Goal: Check status: Check status

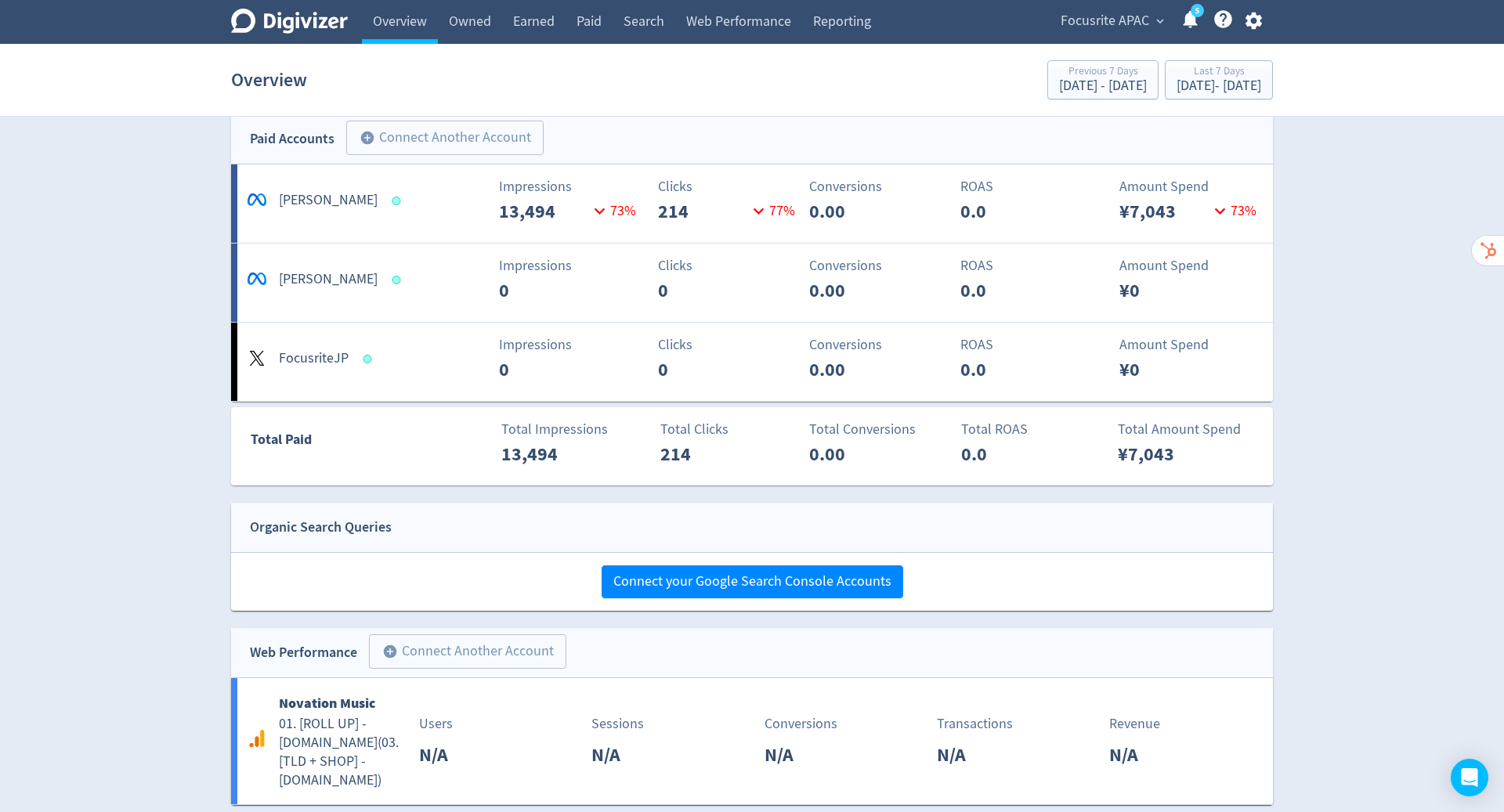
scroll to position [1973, 0]
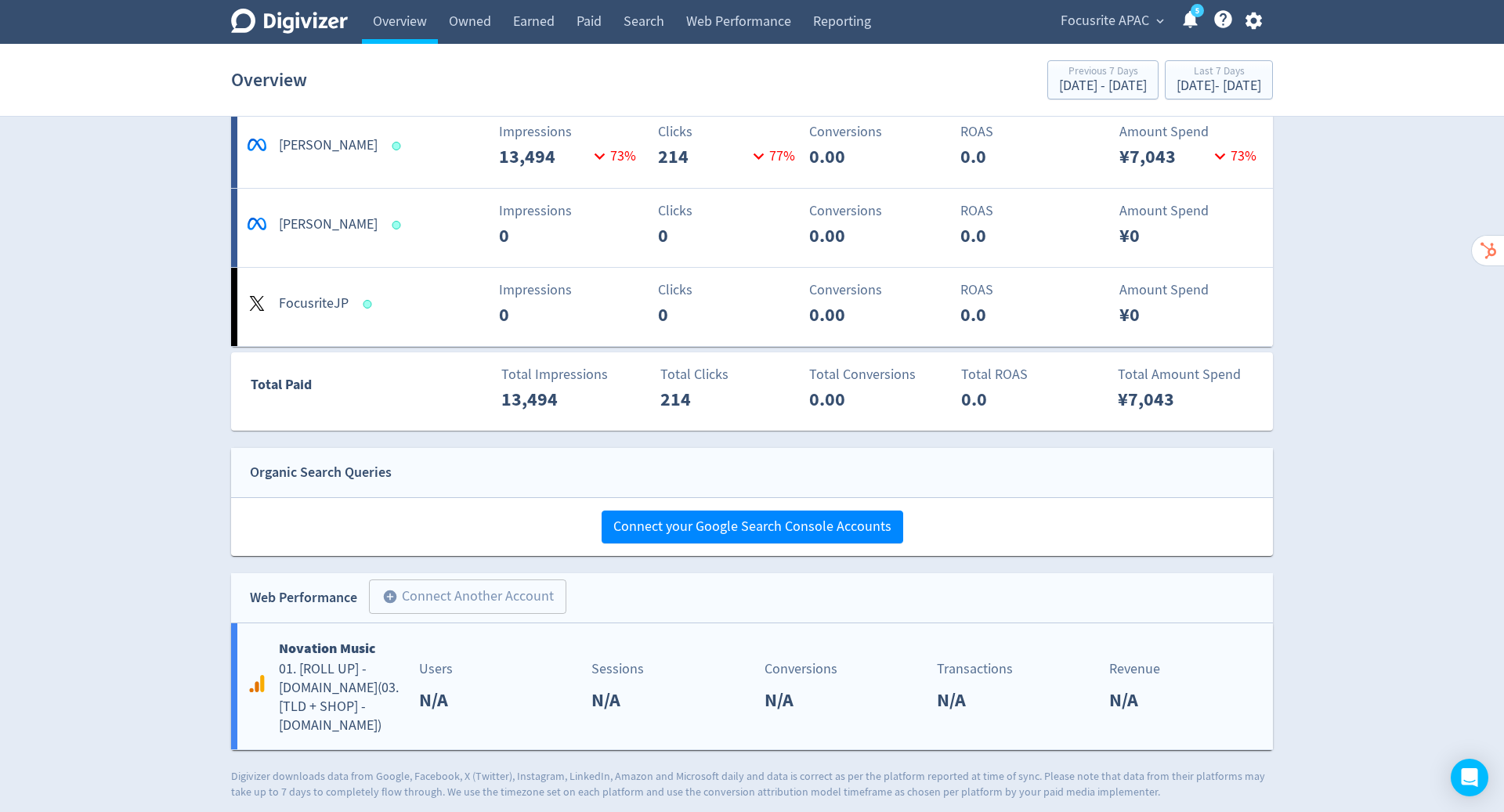
click at [592, 688] on p "N/A" at bounding box center [611, 700] width 42 height 28
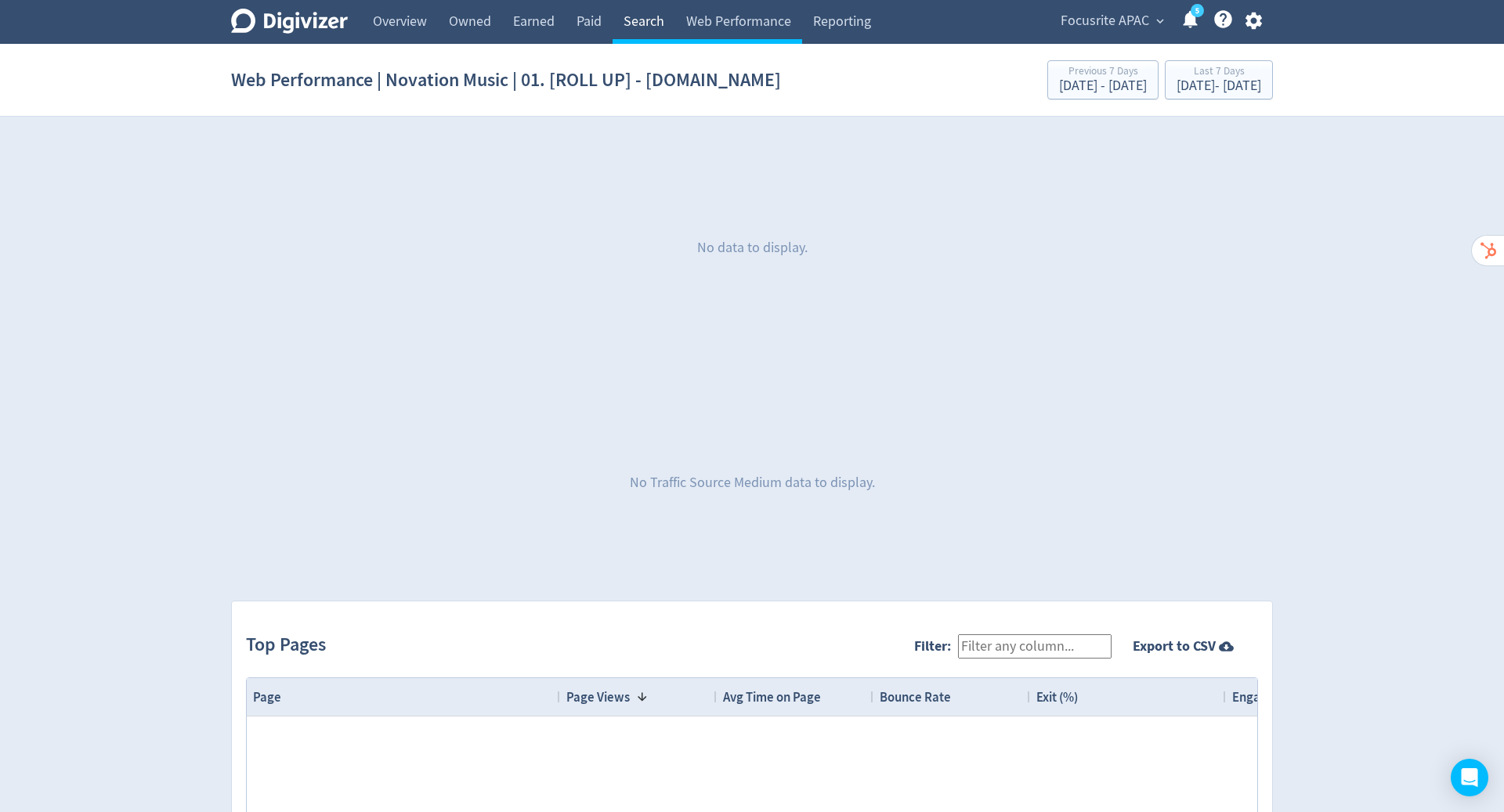
click at [645, 18] on link "Search" at bounding box center [644, 21] width 63 height 43
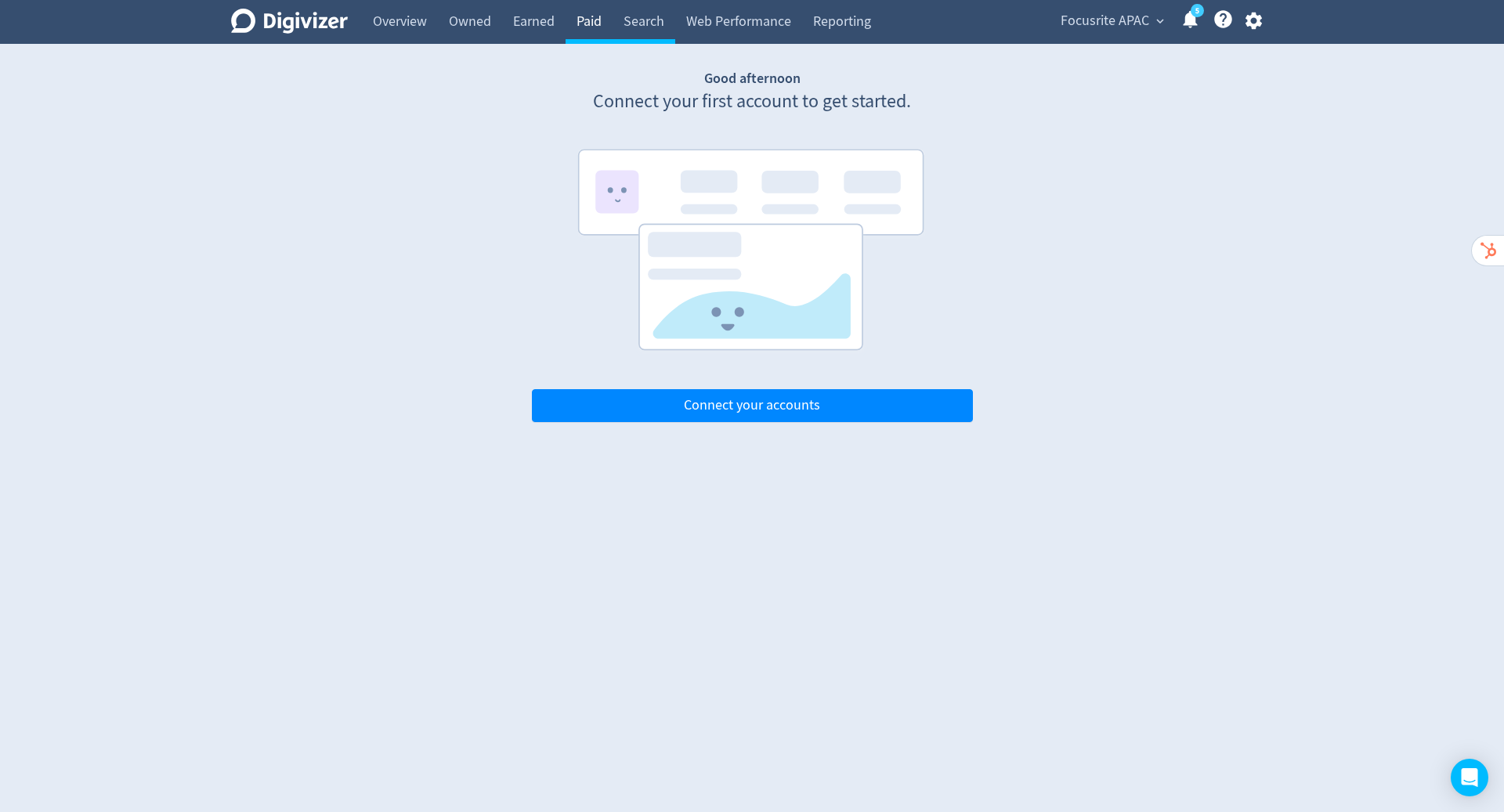
click at [576, 23] on link "Paid" at bounding box center [588, 21] width 47 height 43
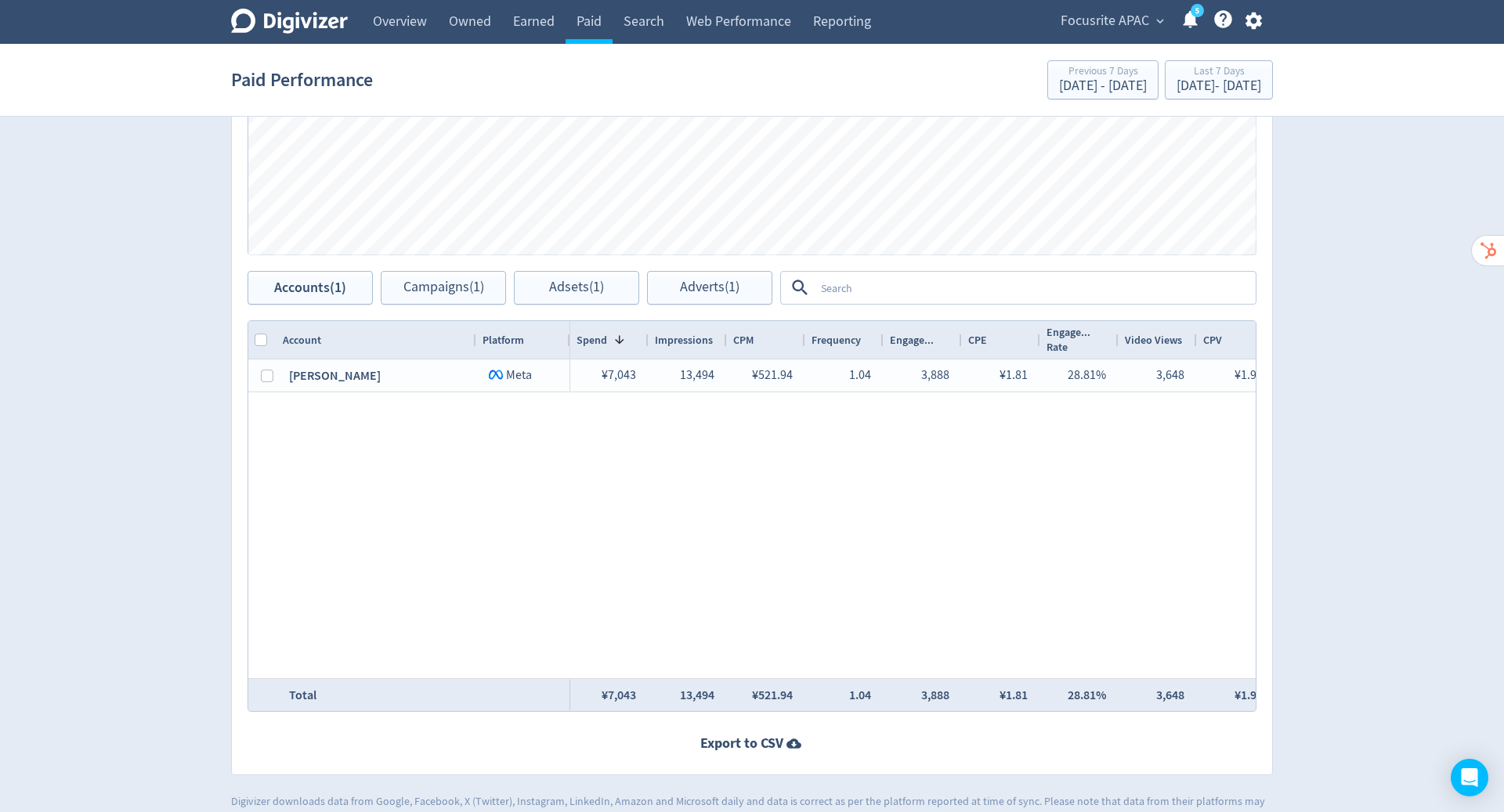
scroll to position [621, 0]
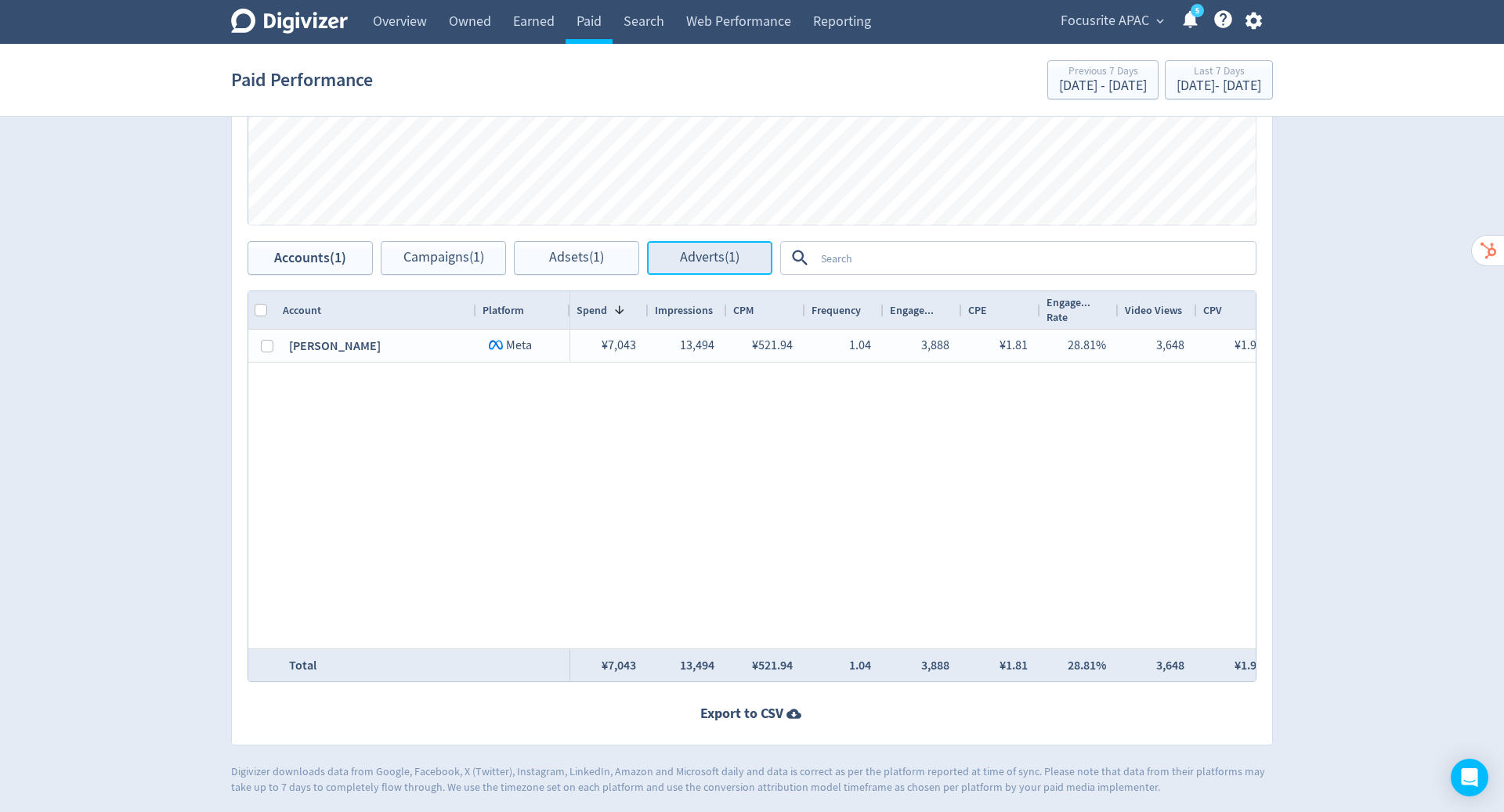
click at [714, 258] on span "Adverts (1)" at bounding box center [709, 258] width 59 height 15
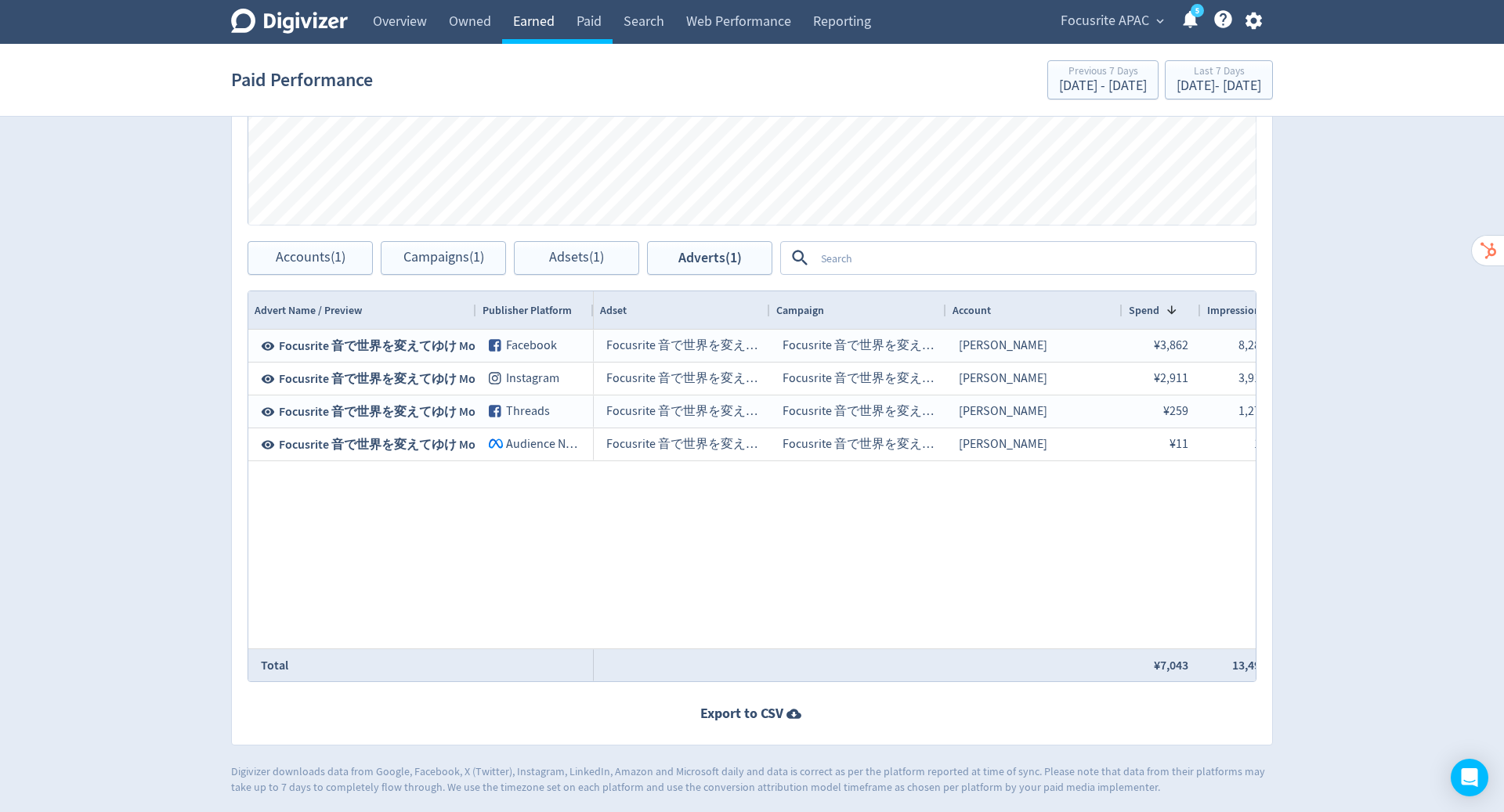
click at [535, 17] on link "Earned" at bounding box center [534, 21] width 64 height 43
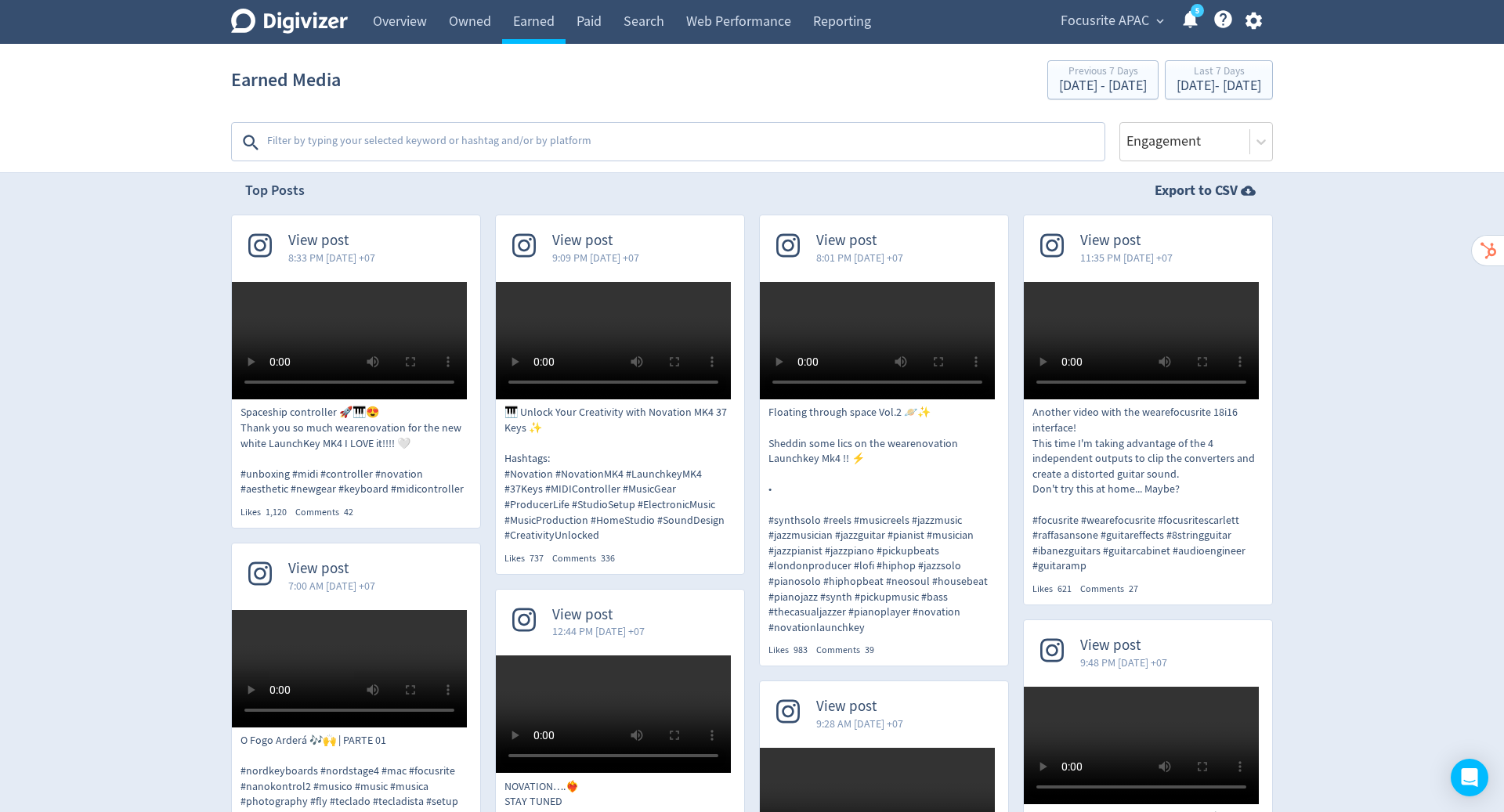
scroll to position [389, 0]
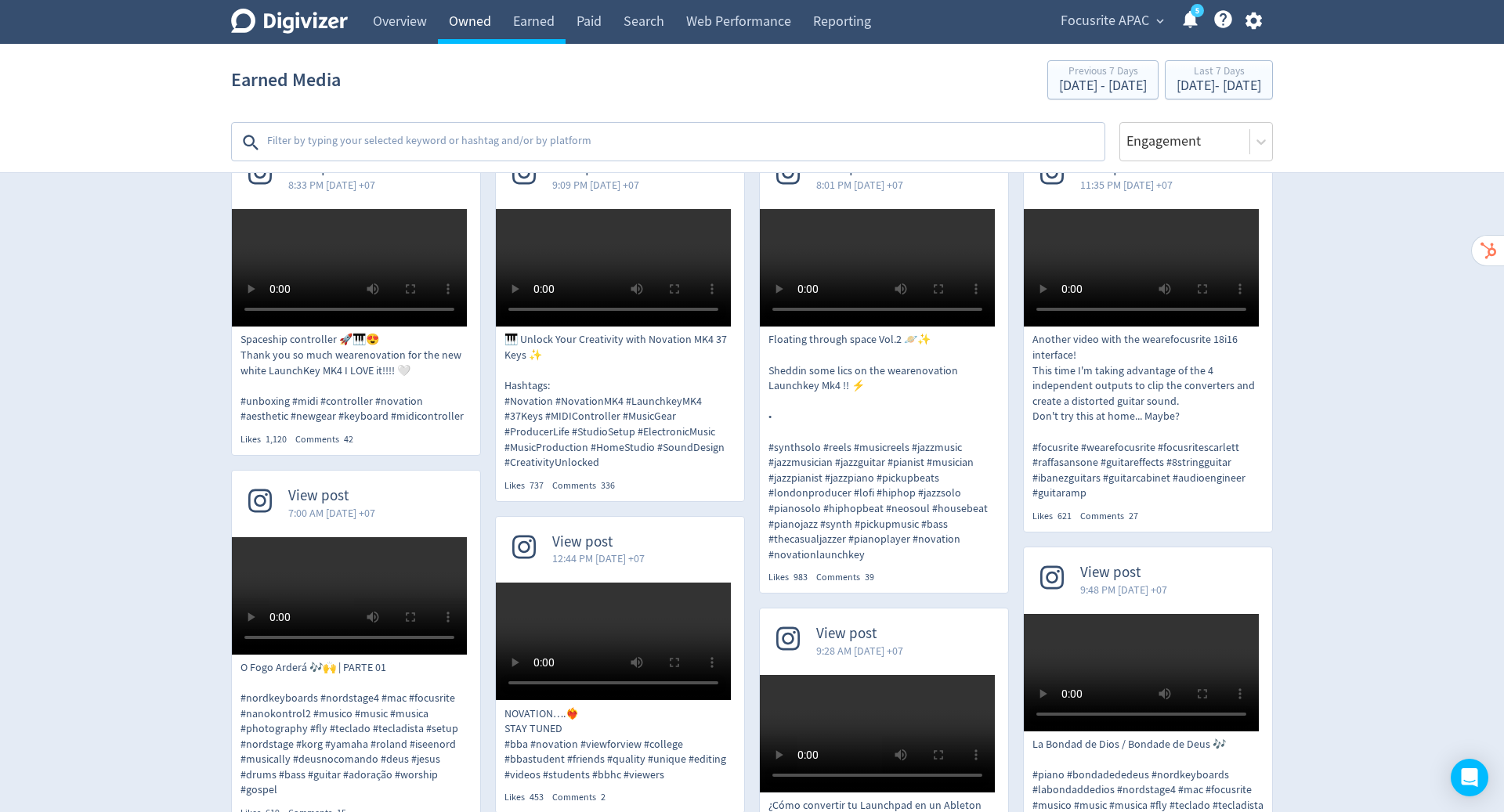
click at [465, 19] on link "Owned" at bounding box center [469, 21] width 64 height 43
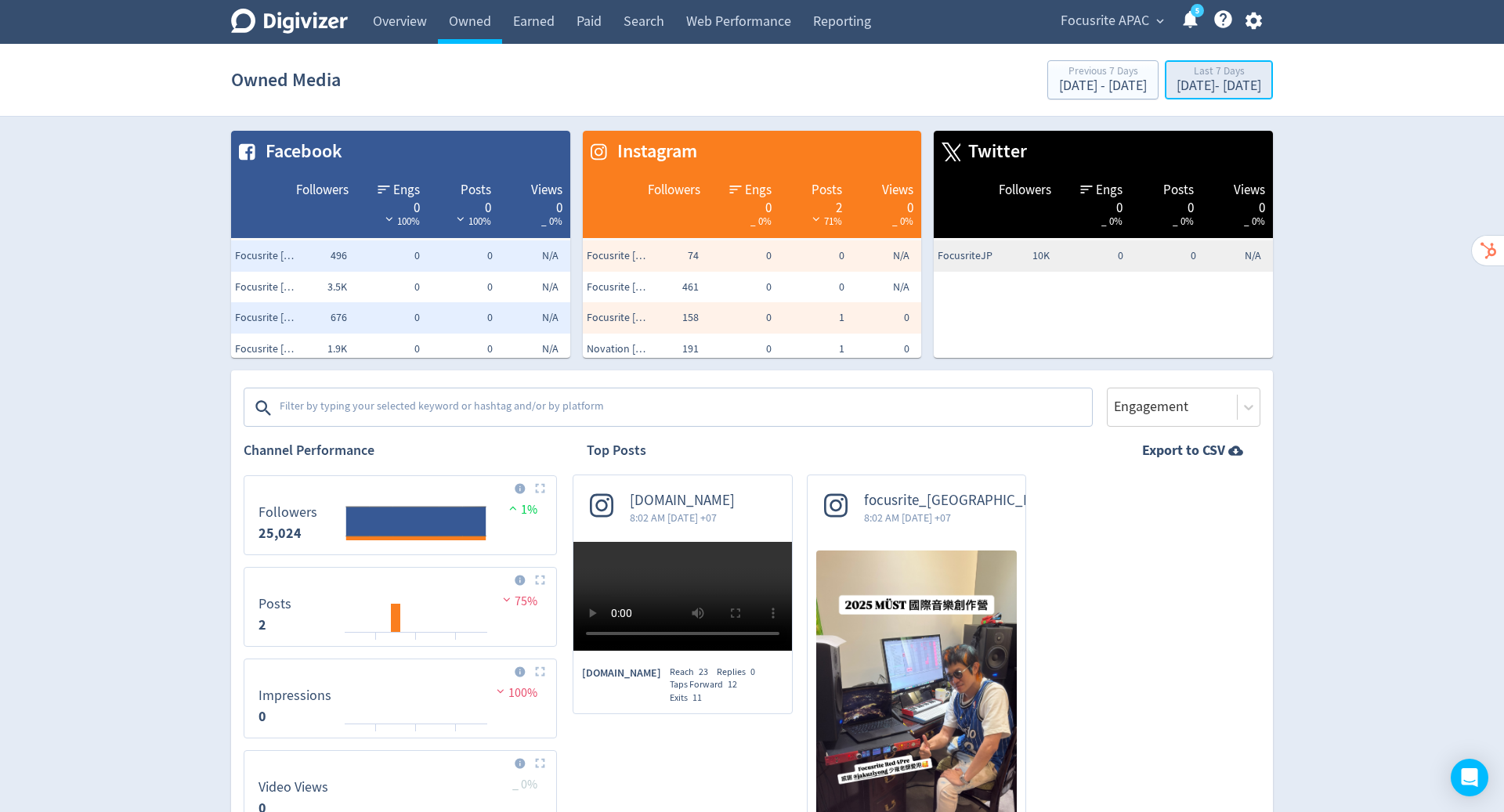
click at [1177, 80] on div "[DATE] - [DATE]" at bounding box center [1218, 86] width 84 height 14
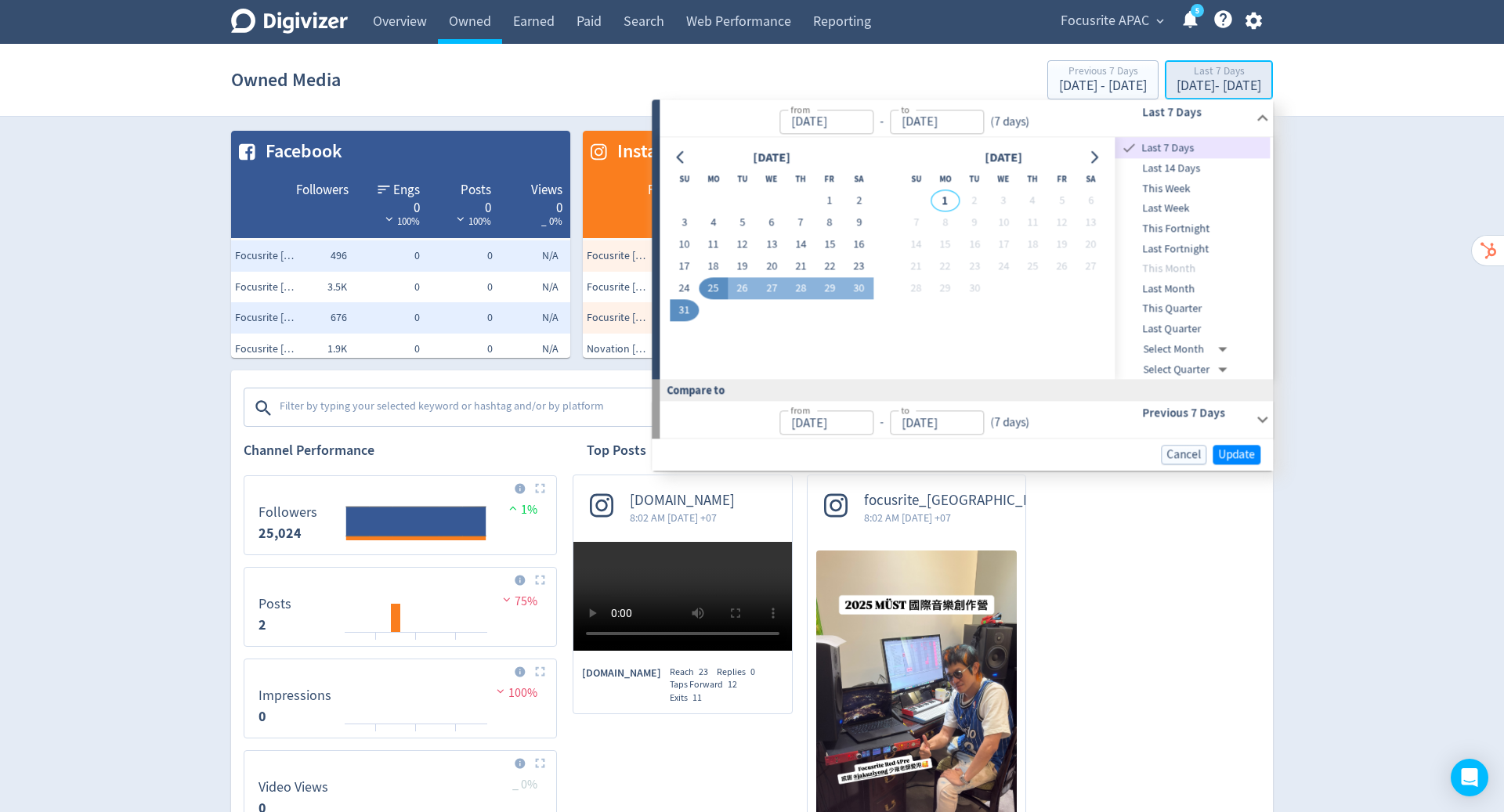
type input "[DATE]"
click at [682, 157] on icon "Go to previous month" at bounding box center [681, 157] width 13 height 13
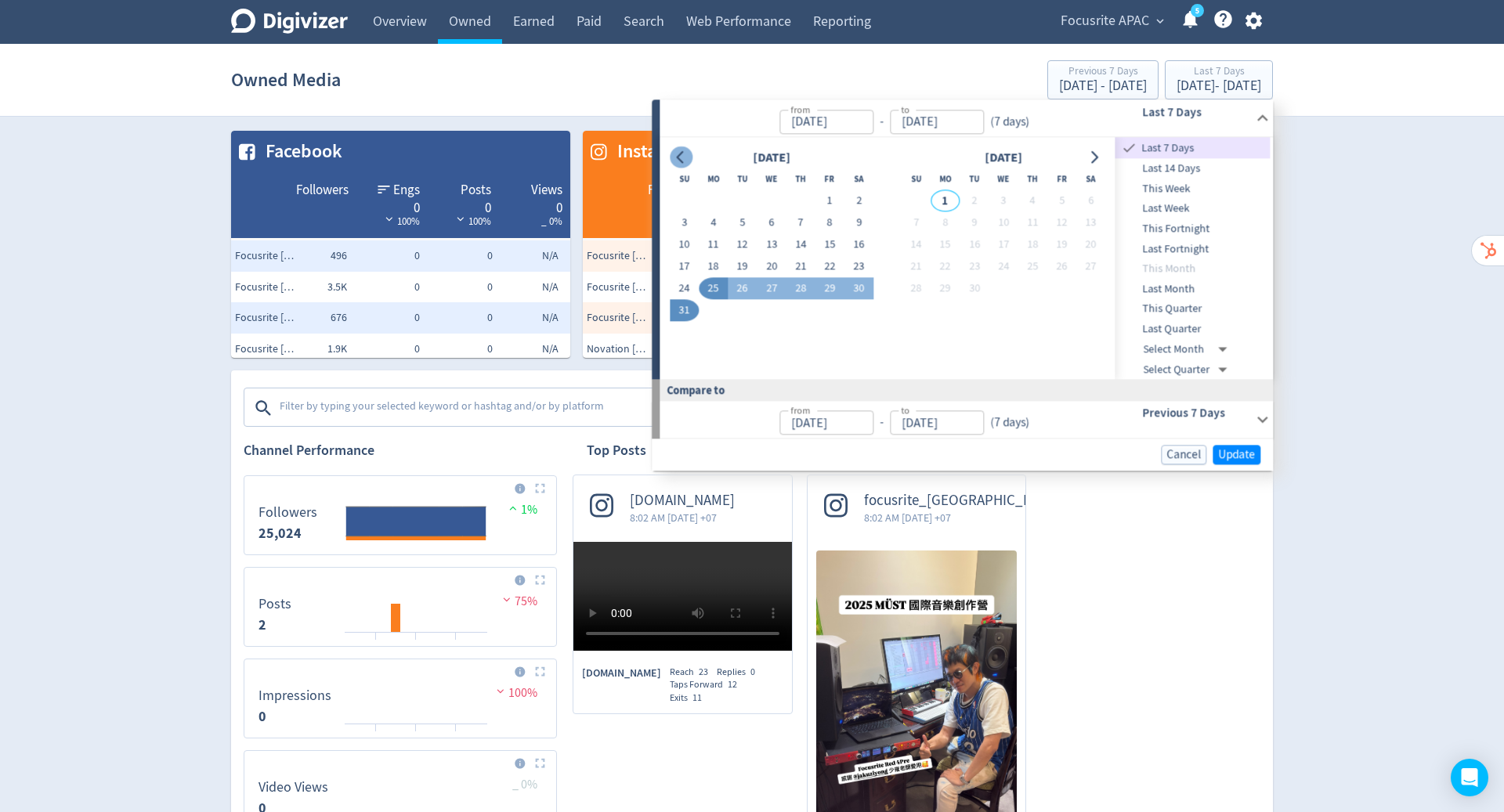
click at [682, 157] on icon "Go to previous month" at bounding box center [681, 157] width 13 height 13
click at [739, 205] on button "1" at bounding box center [742, 202] width 29 height 22
type input "[DATE]"
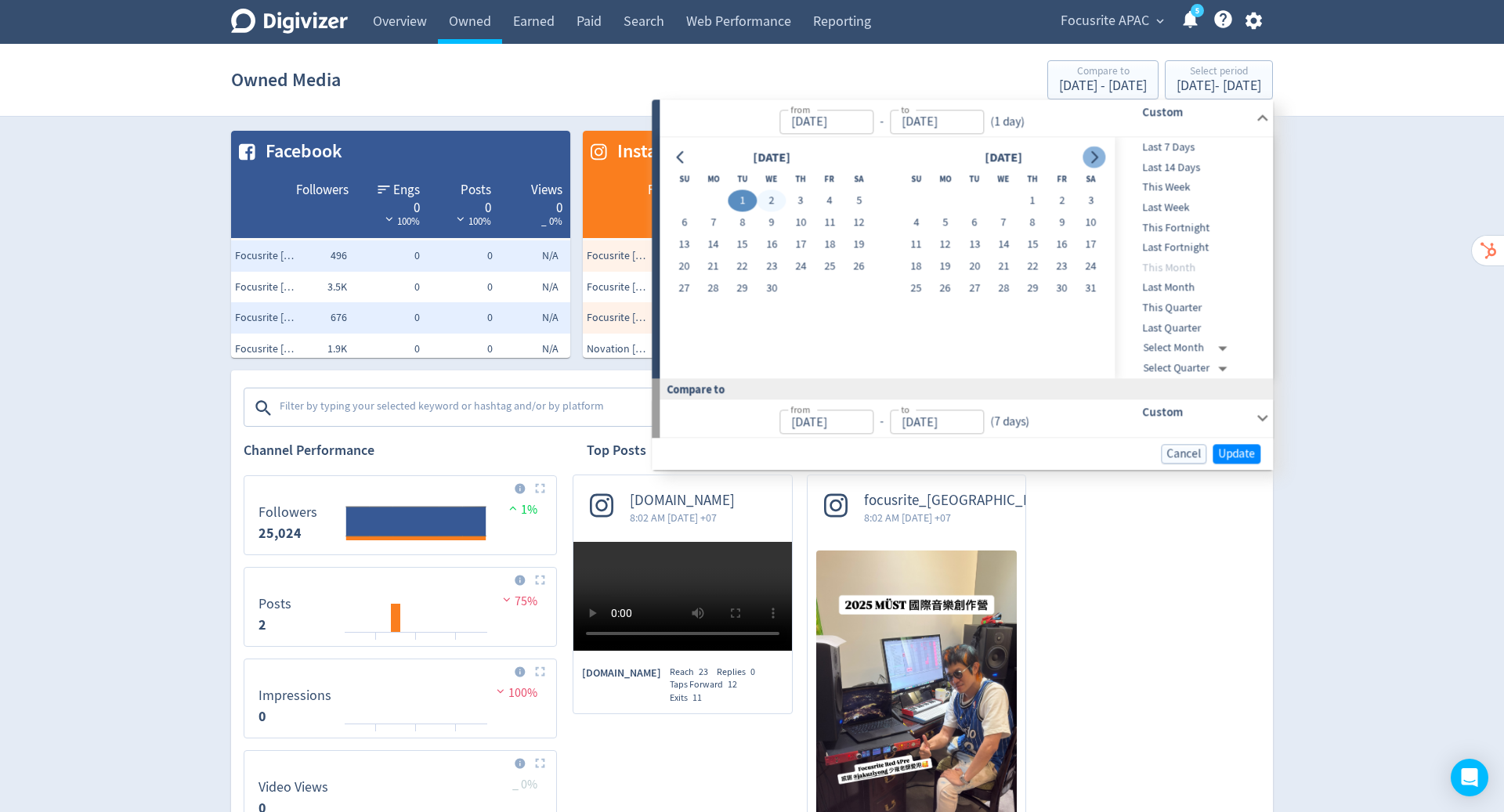
click at [1097, 156] on icon "Go to next month" at bounding box center [1095, 157] width 7 height 13
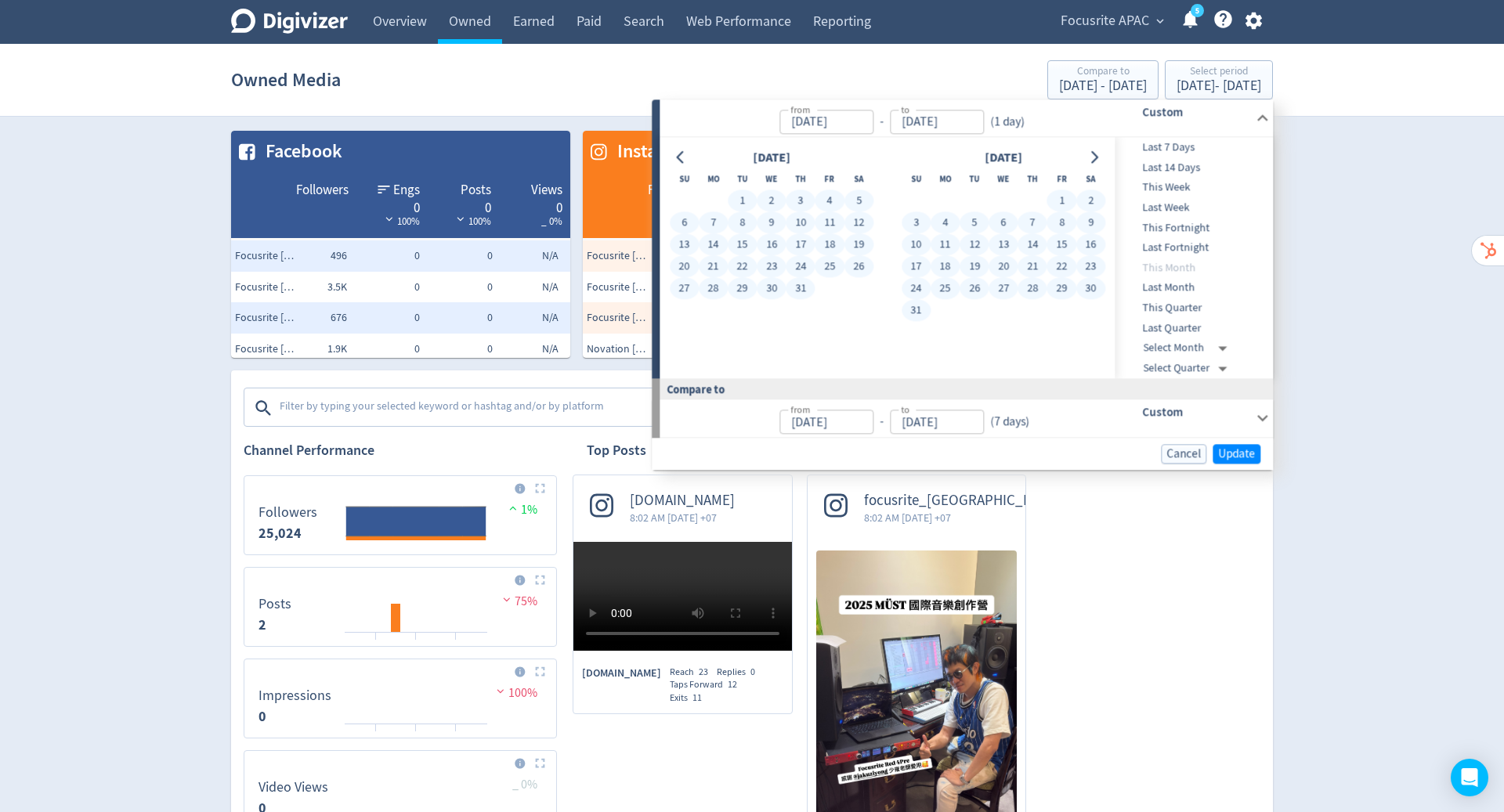
click at [917, 310] on button "31" at bounding box center [916, 311] width 29 height 22
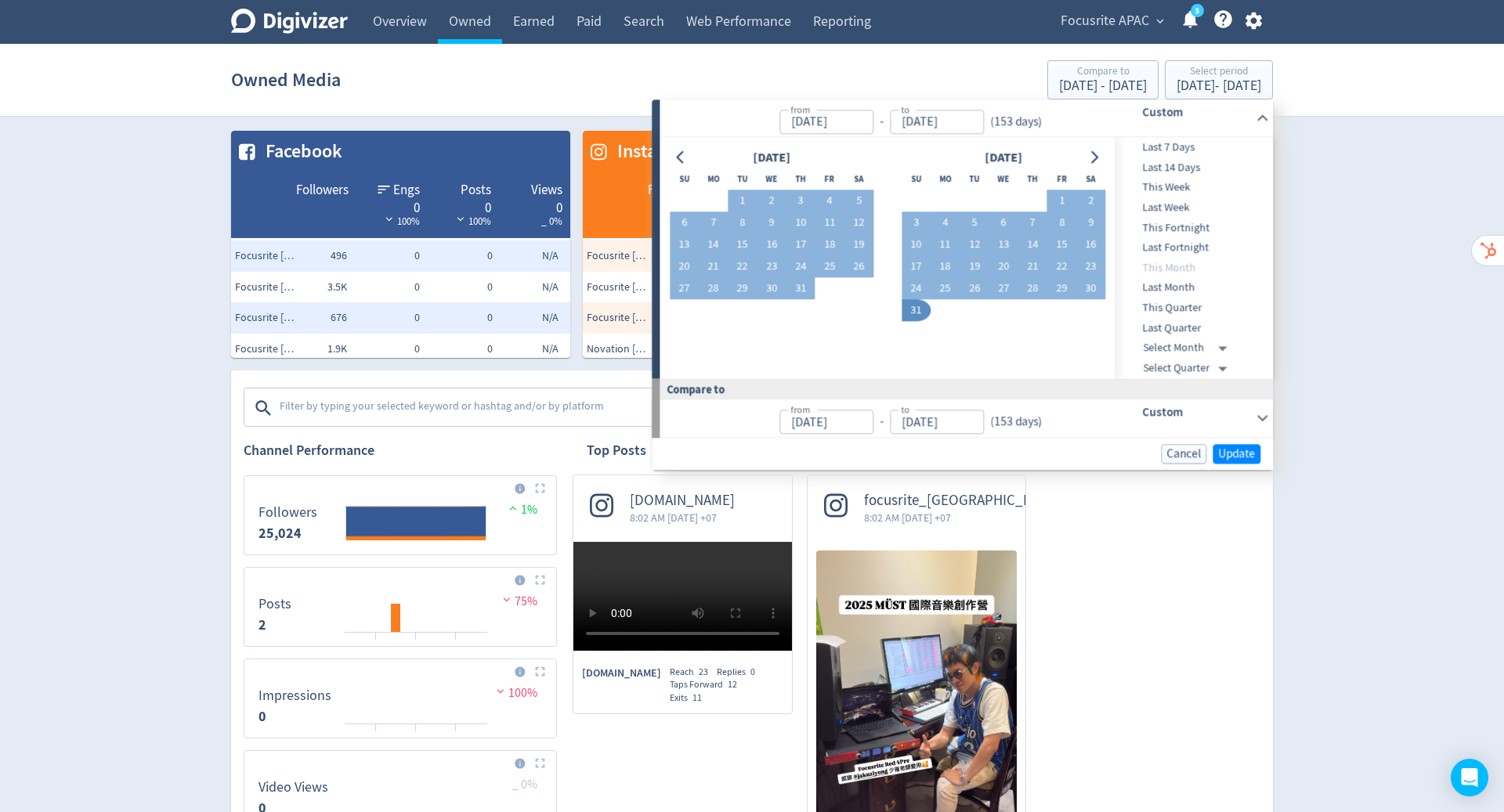
type input "[DATE]"
click at [1230, 449] on span "Update" at bounding box center [1237, 453] width 37 height 12
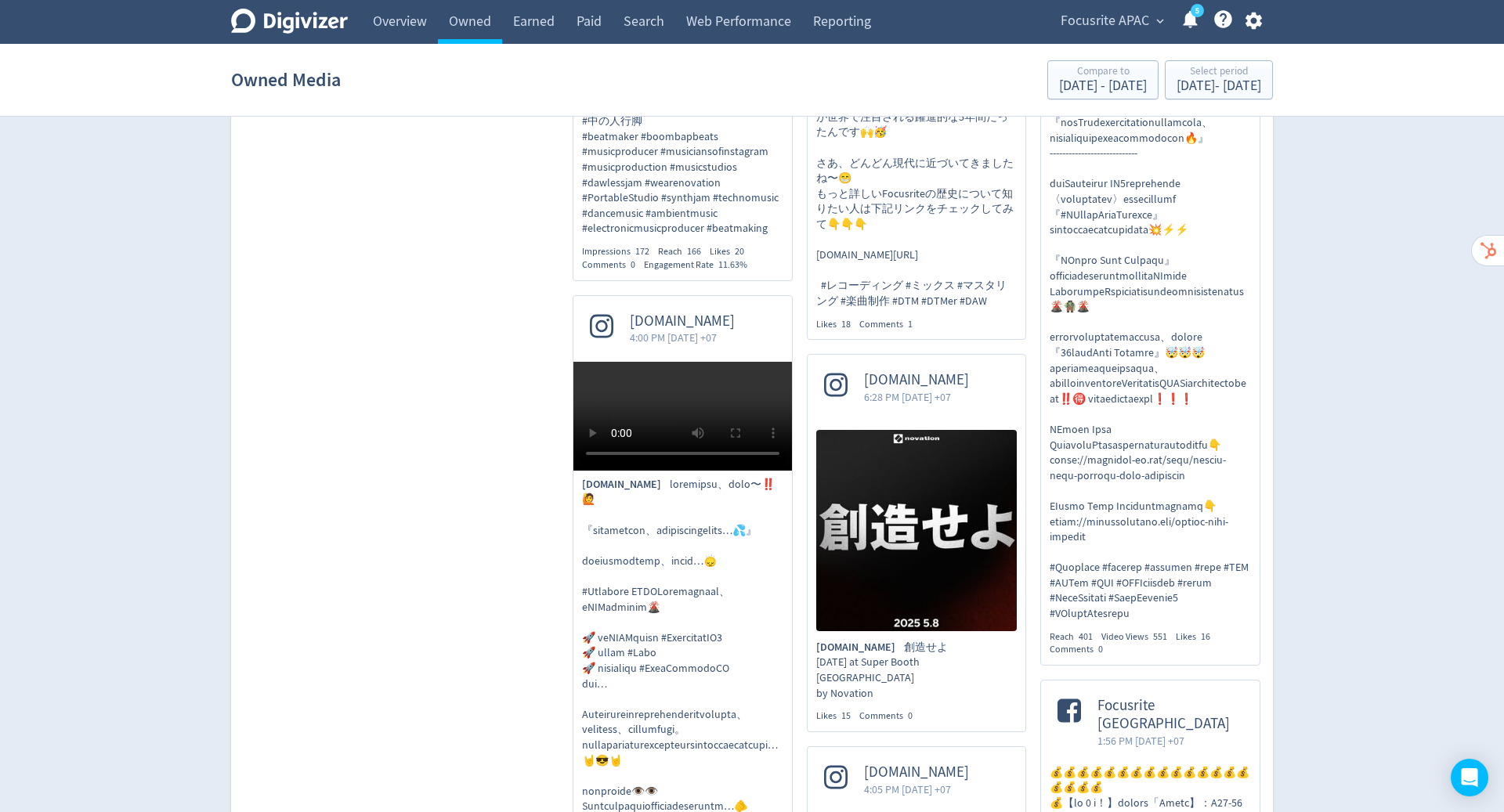
scroll to position [1799, 0]
